Goal: Find specific page/section: Find specific page/section

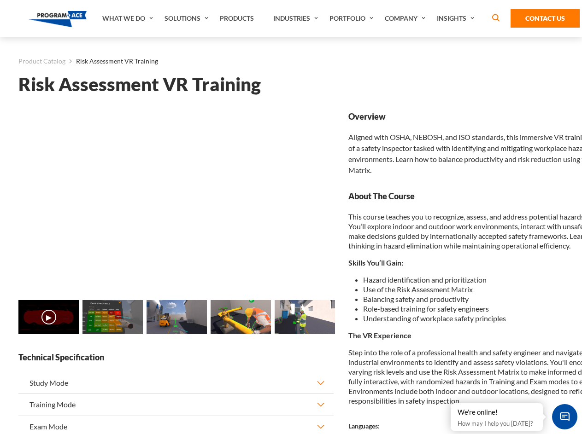
click at [187, 18] on link "Solutions" at bounding box center [187, 18] width 55 height 37
click at [0, 0] on div "AI & Computer Vision Solutions Computer Vision Quality Control AI tools for fas…" at bounding box center [0, 0] width 0 height 0
click at [0, 0] on div "AI & Computer Vision Solutions Virtual Training Solutions Virtual Tour Solution…" at bounding box center [0, 0] width 0 height 0
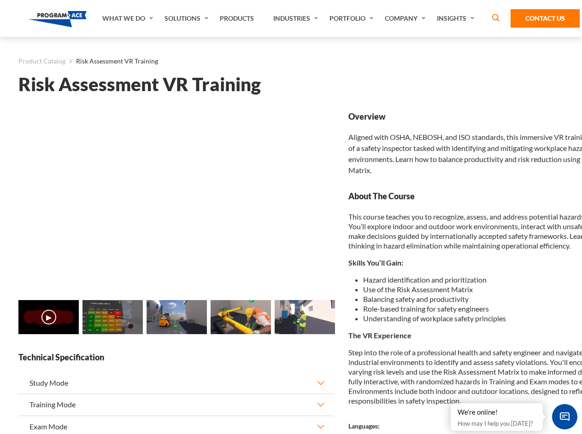
click at [0, 0] on div "AI & Computer Vision Solutions Virtual Training Solutions Virtual Tour Solution…" at bounding box center [0, 0] width 0 height 0
click at [0, 0] on div "AI & Computer Vision Solutions Computer Vision Quality Control AI tools for fas…" at bounding box center [0, 0] width 0 height 0
